Goal: Information Seeking & Learning: Find specific fact

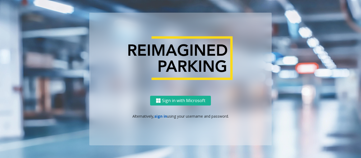
click at [158, 117] on link "sign in" at bounding box center [160, 116] width 13 height 5
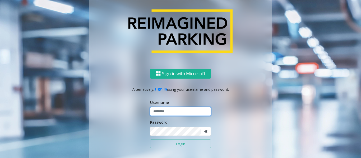
type input "*********"
click at [171, 142] on button "Login" at bounding box center [180, 144] width 61 height 9
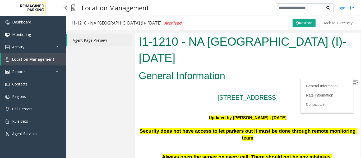
click at [41, 62] on link "Location Management" at bounding box center [33, 59] width 65 height 12
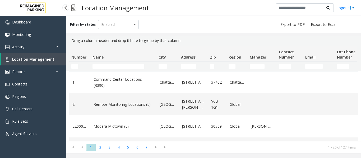
click at [45, 57] on link "Location Management" at bounding box center [33, 59] width 65 height 12
click at [44, 54] on link "Location Management" at bounding box center [33, 59] width 65 height 12
click at [39, 49] on link "Activity" at bounding box center [33, 47] width 66 height 12
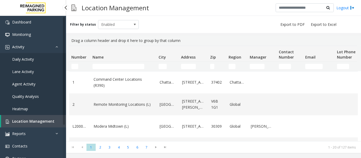
click at [31, 82] on span "Agent Activity" at bounding box center [23, 84] width 23 height 5
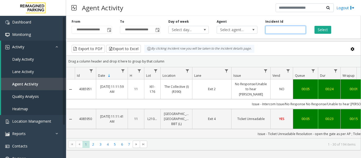
click at [275, 31] on input "number" at bounding box center [285, 30] width 40 height 8
paste input "*******"
type input "*******"
click at [321, 30] on button "Select" at bounding box center [323, 30] width 17 height 8
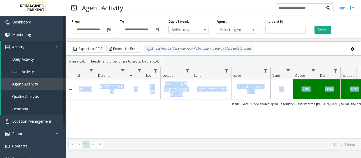
drag, startPoint x: 237, startPoint y: 104, endPoint x: 117, endPoint y: 112, distance: 120.3
click at [117, 112] on div "4083933 [DATE] 11:08:41 PM 23 I61-150 The OCC Hyatt Regency Garage (I) (R390) […" at bounding box center [213, 113] width 294 height 66
click at [157, 113] on div "4083933 [DATE] 11:08:41 PM 23 I61-150 The OCC Hyatt Regency Garage (I) (R390) […" at bounding box center [213, 113] width 294 height 66
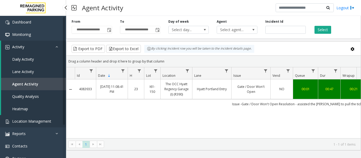
click at [18, 119] on span "Location Management" at bounding box center [31, 121] width 39 height 5
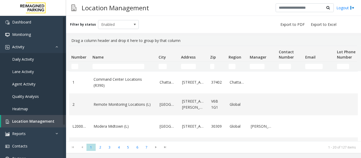
click at [125, 63] on td "Name Filter" at bounding box center [123, 67] width 66 height 10
click at [124, 65] on input "Name Filter" at bounding box center [119, 66] width 52 height 5
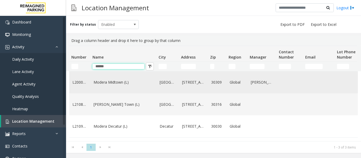
type input "******"
click at [115, 86] on td "Modera Midtown (L)" at bounding box center [123, 83] width 66 height 22
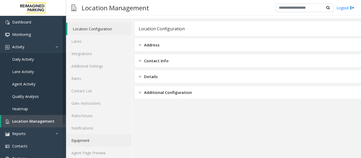
scroll to position [16, 0]
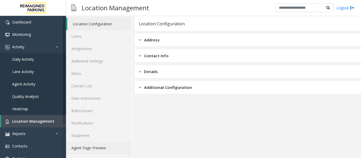
click at [98, 146] on link "Agent Page Preview" at bounding box center [99, 148] width 66 height 12
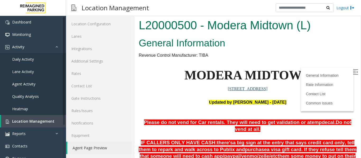
scroll to position [106, 0]
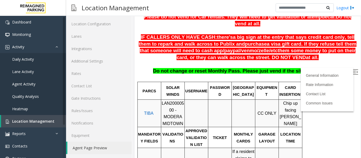
click at [169, 101] on span "LAN20000500 - MODERA MIDTOWN" at bounding box center [173, 113] width 22 height 25
copy span "LAN20000500"
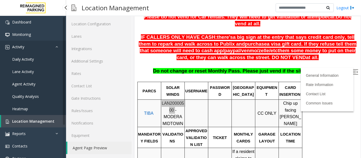
click at [58, 44] on link "Activity" at bounding box center [33, 47] width 66 height 12
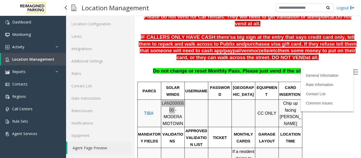
click at [41, 61] on span "Location Management" at bounding box center [33, 59] width 42 height 5
